Goal: Information Seeking & Learning: Find specific fact

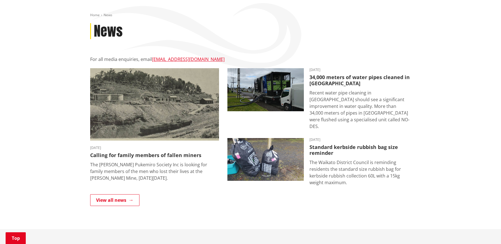
scroll to position [58, 0]
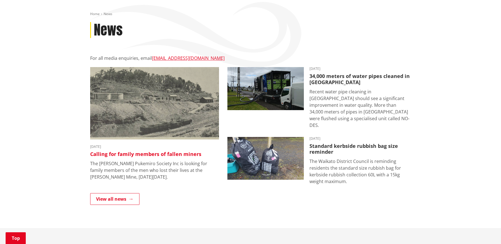
click at [158, 153] on h3 "Calling for family members of fallen miners" at bounding box center [154, 155] width 129 height 6
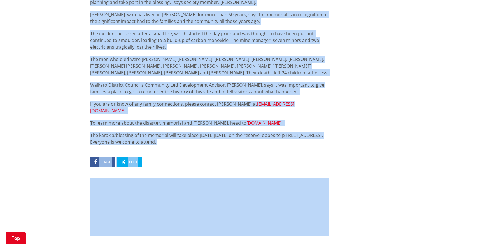
scroll to position [350, 0]
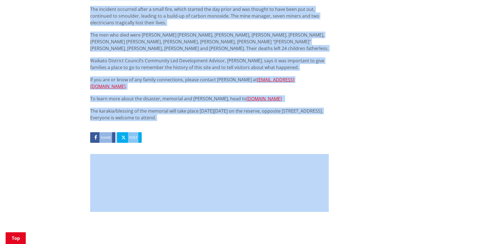
drag, startPoint x: 90, startPoint y: 103, endPoint x: 181, endPoint y: 113, distance: 90.8
click at [181, 113] on div "The Glen Afton Pukemiro Society Inc is looking for family members of the men wh…" at bounding box center [209, 22] width 239 height 198
copy div "The Glen Afton Pukemiro Society Inc is looking for family members of the men wh…"
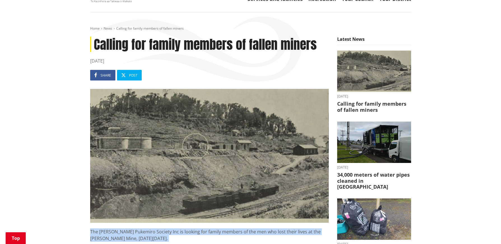
scroll to position [0, 0]
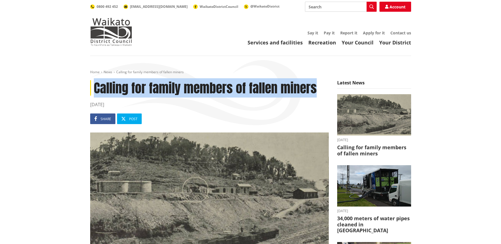
drag, startPoint x: 317, startPoint y: 87, endPoint x: 95, endPoint y: 89, distance: 222.4
click at [94, 89] on h1 "Calling for family members of fallen miners" at bounding box center [209, 87] width 239 height 15
copy h1 "Calling for family members of fallen miners"
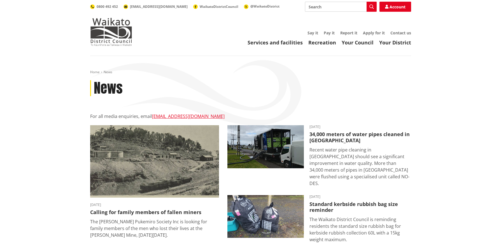
scroll to position [58, 0]
